Goal: Task Accomplishment & Management: Complete application form

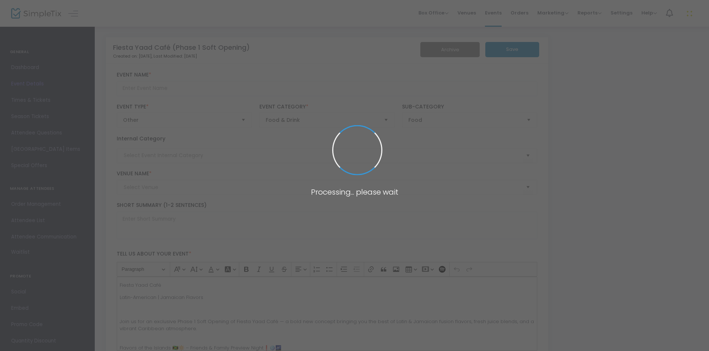
type input "Fiesta Yaad Café (Phase 1 Soft Opening)"
type textarea "Fiesta Yaad Café Latin-American | Jamaican Flavors Join us for an exclusive Pha…"
type input "[EMAIL_ADDRESS][DOMAIN_NAME]"
type input "Buy Tickets"
type input "Fiesta Yaad Café (Phase 1 Soft Opening)"
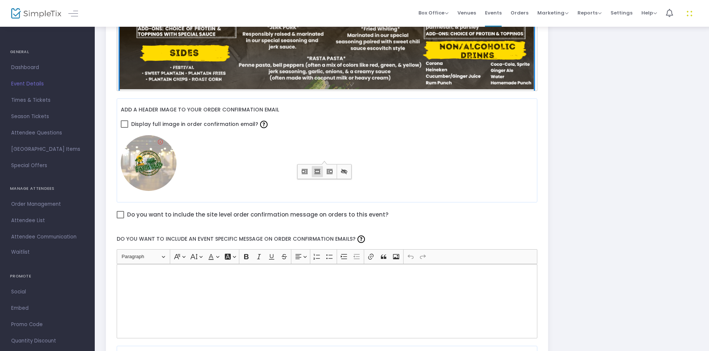
scroll to position [437, 0]
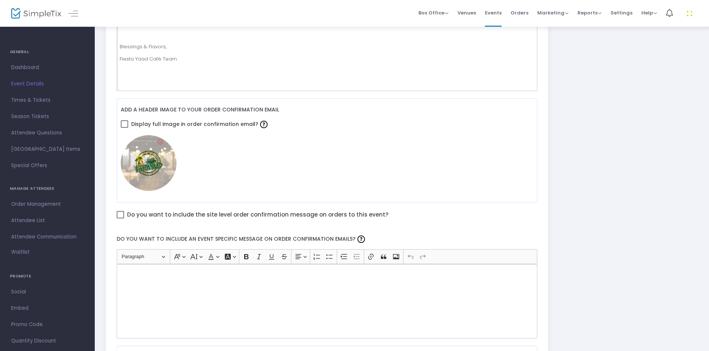
drag, startPoint x: 134, startPoint y: 81, endPoint x: 129, endPoint y: 83, distance: 5.9
click at [129, 83] on p "Rich Text Editor, main" at bounding box center [327, 83] width 414 height 7
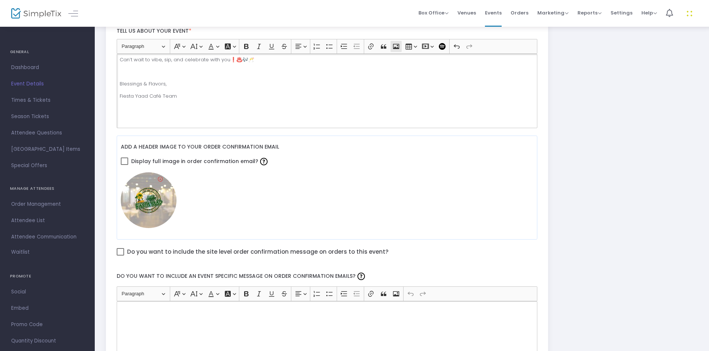
click at [395, 49] on icon "Editor toolbar" at bounding box center [395, 46] width 7 height 7
